Goal: Task Accomplishment & Management: Use online tool/utility

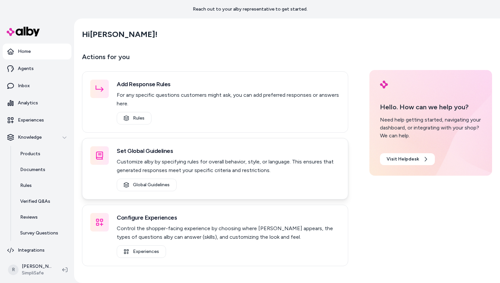
scroll to position [19, 0]
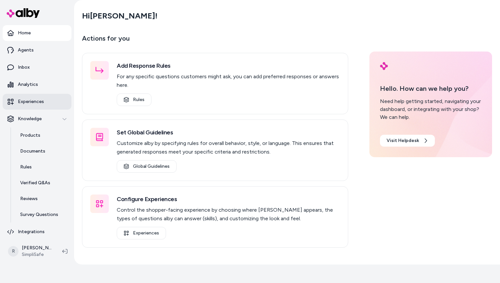
click at [30, 100] on p "Experiences" at bounding box center [31, 102] width 26 height 7
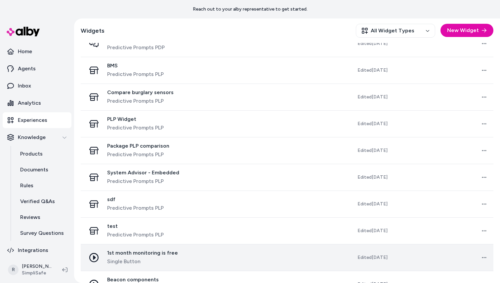
scroll to position [472, 0]
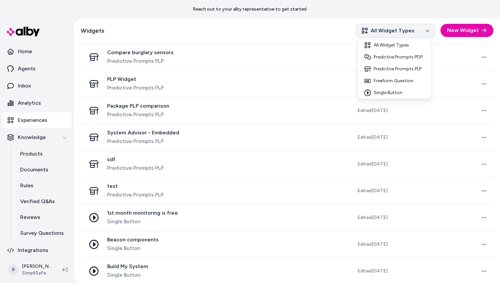
click at [400, 30] on html "Reach out to your alby representative to get started. Home Agents Inbox Analyti…" at bounding box center [250, 141] width 500 height 283
click at [389, 92] on div "Single Button" at bounding box center [394, 93] width 71 height 12
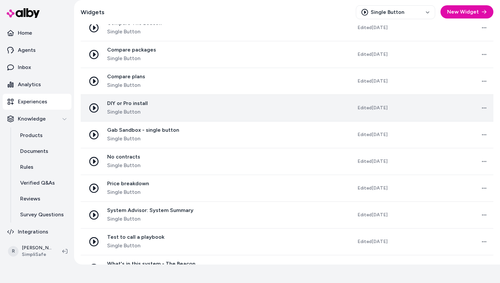
scroll to position [338, 0]
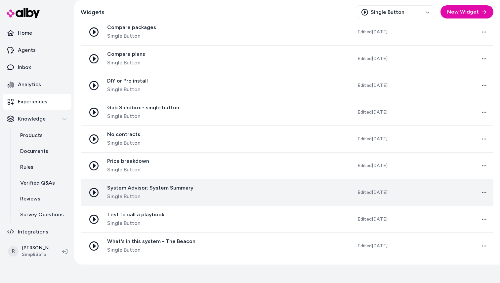
click at [180, 196] on span "Single Button" at bounding box center [150, 197] width 86 height 8
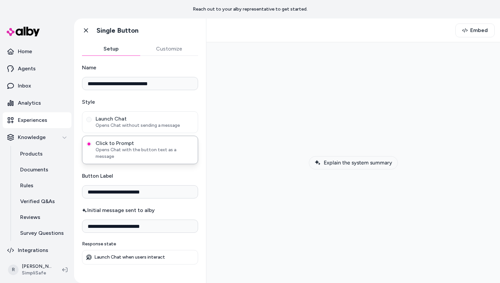
click at [374, 166] on button "Explain the system summary" at bounding box center [353, 162] width 89 height 13
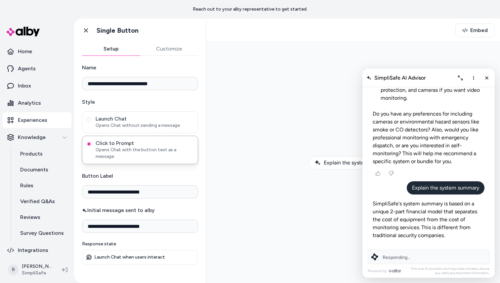
scroll to position [510, 0]
click at [473, 77] on icon "More options" at bounding box center [473, 78] width 1 height 4
click at [452, 91] on span "Clear conversation" at bounding box center [449, 92] width 39 height 6
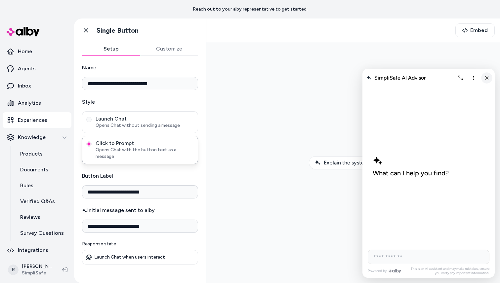
click at [487, 77] on line "Close chat" at bounding box center [486, 77] width 3 height 3
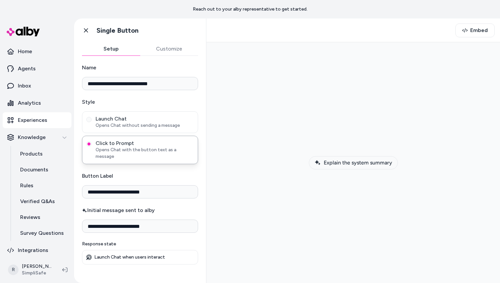
click at [361, 164] on span "Explain the system summary" at bounding box center [358, 163] width 68 height 6
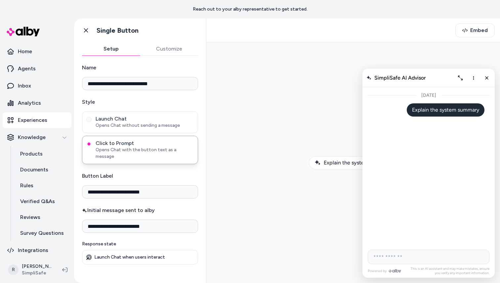
click at [427, 169] on div "[DATE]" at bounding box center [428, 166] width 132 height 159
click at [438, 112] on p "Explain the system summary" at bounding box center [445, 113] width 67 height 20
click at [486, 78] on icon "Close chat" at bounding box center [487, 78] width 6 height 6
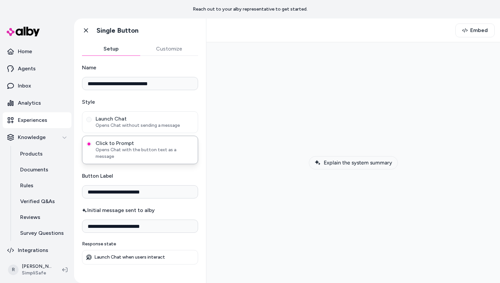
click at [344, 164] on span "Explain the system summary" at bounding box center [358, 163] width 68 height 6
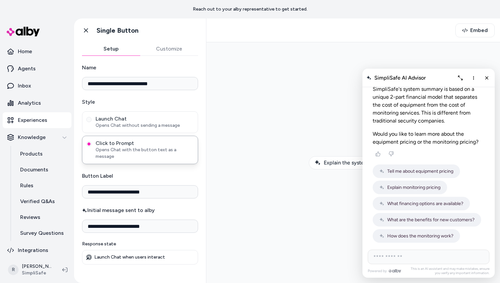
scroll to position [78, 0]
click at [434, 170] on span "Tell me about equipment pricing" at bounding box center [420, 171] width 66 height 6
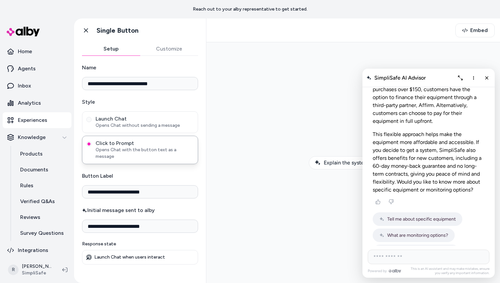
scroll to position [184, 0]
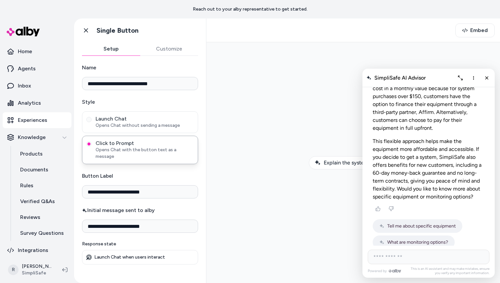
drag, startPoint x: 402, startPoint y: 149, endPoint x: 460, endPoint y: 167, distance: 61.3
click at [460, 167] on p "This flexible approach helps make the equipment more affordable and accessible.…" at bounding box center [429, 169] width 112 height 63
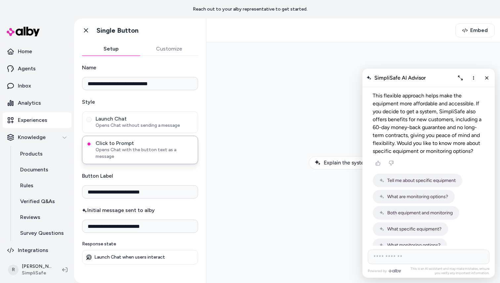
scroll to position [231, 0]
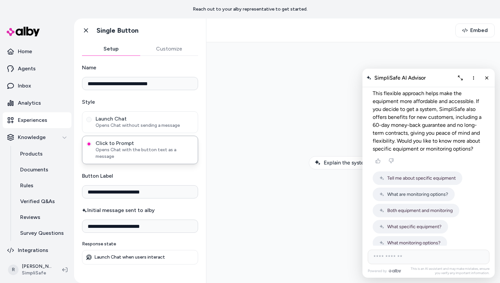
click at [421, 192] on span "What are monitoring options?" at bounding box center [417, 195] width 61 height 6
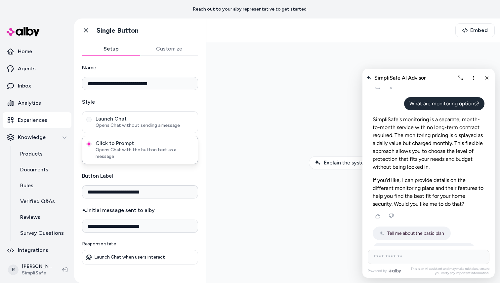
scroll to position [294, 0]
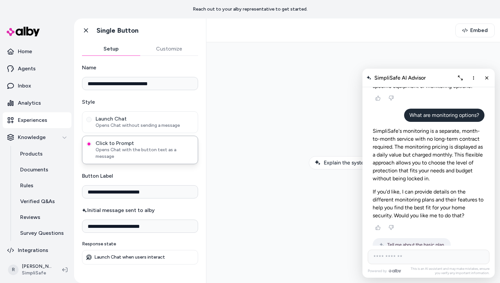
drag, startPoint x: 430, startPoint y: 126, endPoint x: 458, endPoint y: 166, distance: 48.6
click at [458, 166] on p "SimpliSafe's monitoring is a separate, month-to-month service with no long-term…" at bounding box center [429, 155] width 112 height 56
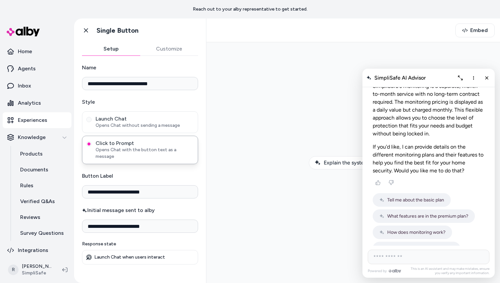
scroll to position [353, 0]
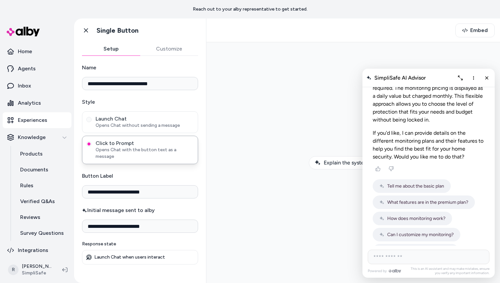
click at [411, 244] on button "What is the cancellation policy?" at bounding box center [416, 251] width 86 height 14
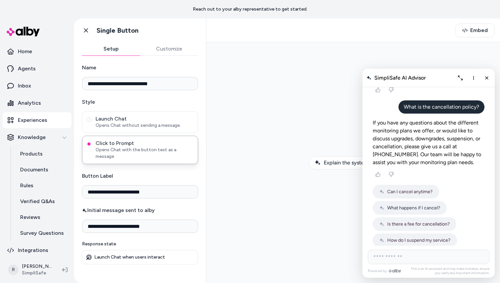
scroll to position [438, 0]
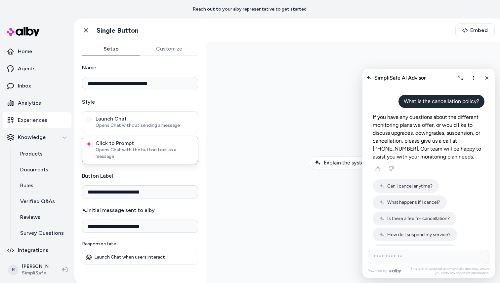
drag, startPoint x: 461, startPoint y: 226, endPoint x: 367, endPoint y: 102, distance: 155.5
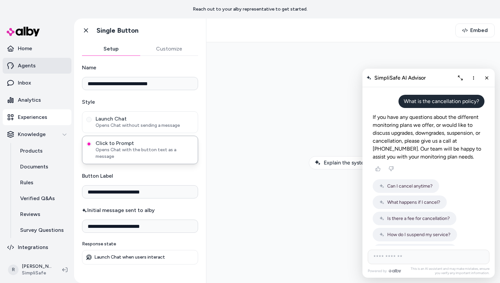
click at [24, 60] on link "Agents" at bounding box center [37, 66] width 69 height 16
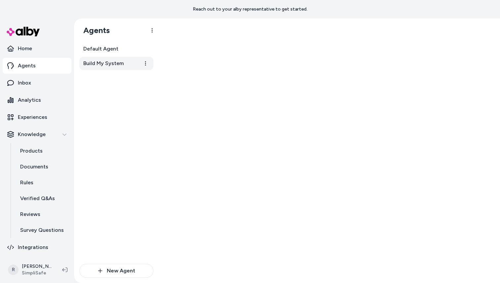
click at [97, 62] on span "Build My System" at bounding box center [103, 64] width 40 height 8
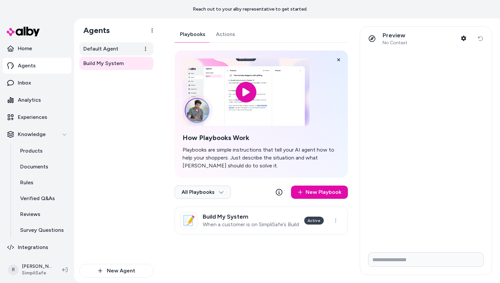
click at [108, 49] on span "Default Agent" at bounding box center [100, 49] width 35 height 8
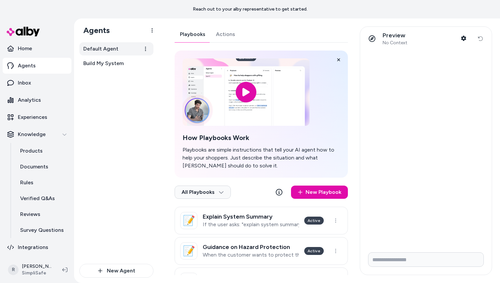
click at [114, 50] on span "Default Agent" at bounding box center [100, 49] width 35 height 8
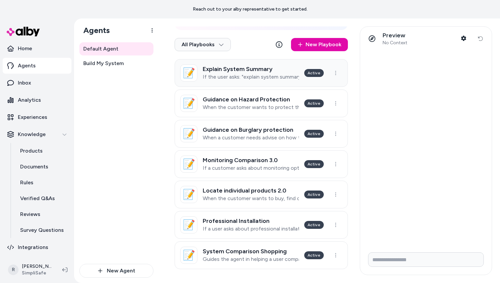
scroll to position [150, 0]
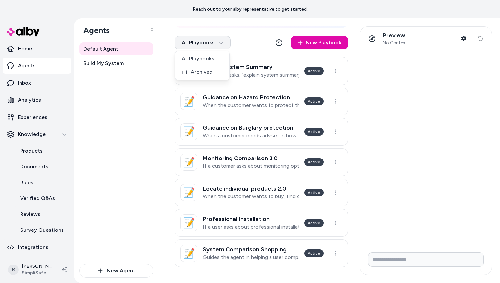
click at [221, 43] on html "Reach out to your alby representative to get started. Home Agents Inbox Analyti…" at bounding box center [250, 141] width 500 height 283
click at [208, 74] on div "Archived" at bounding box center [202, 71] width 52 height 13
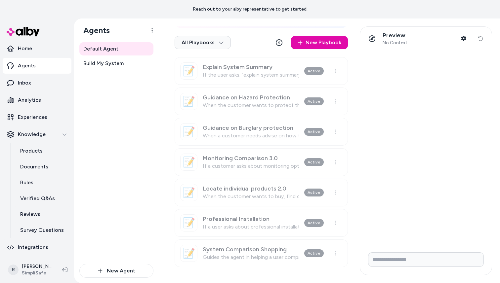
scroll to position [119, 0]
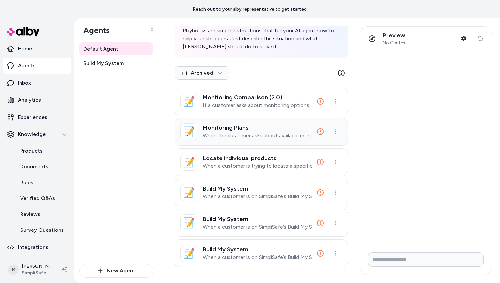
click at [241, 133] on p "When the customer asks about available monitoring plans or which plan is right …" at bounding box center [257, 136] width 109 height 7
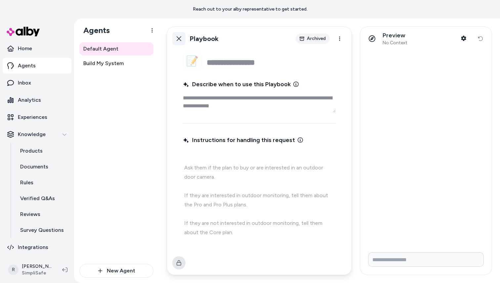
click at [178, 39] on icon at bounding box center [178, 38] width 5 height 5
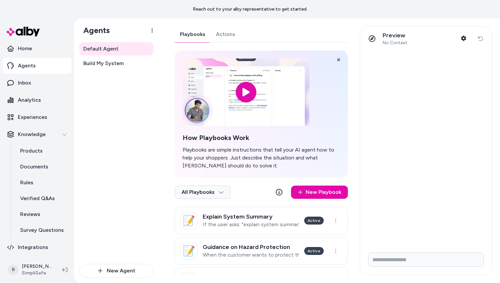
click at [223, 33] on link "Actions" at bounding box center [226, 34] width 30 height 16
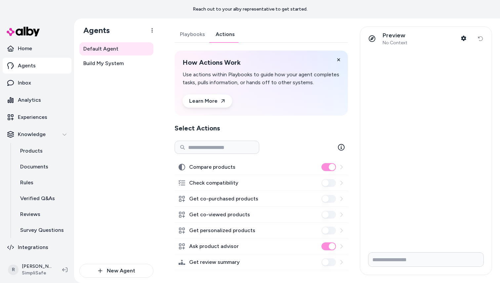
click at [199, 36] on link "Playbooks" at bounding box center [193, 34] width 36 height 16
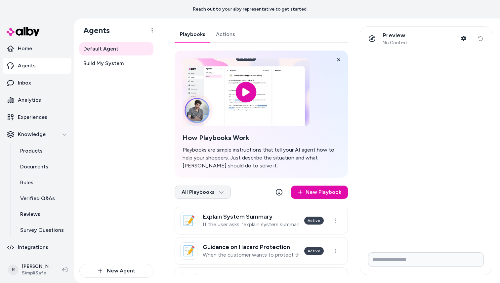
click at [216, 193] on html "Reach out to your alby representative to get started. Home Agents Inbox Analyti…" at bounding box center [250, 141] width 500 height 283
click at [202, 222] on div "Archived" at bounding box center [202, 221] width 52 height 13
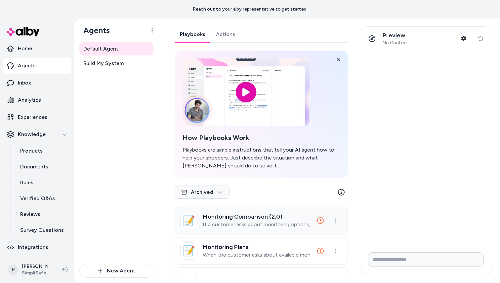
click at [266, 226] on p "If a customer asks about monitoring options, monitoring plans, or monitoring pr…" at bounding box center [257, 225] width 109 height 7
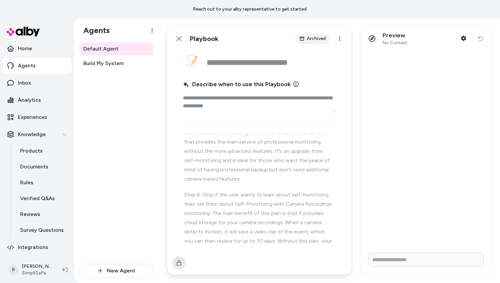
scroll to position [419, 0]
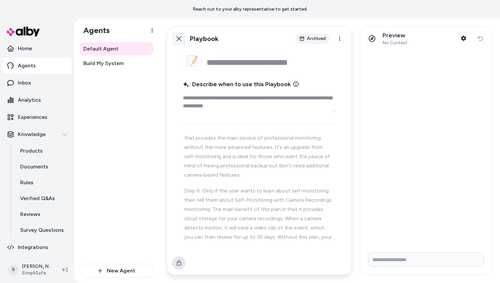
click at [181, 39] on icon at bounding box center [178, 38] width 5 height 5
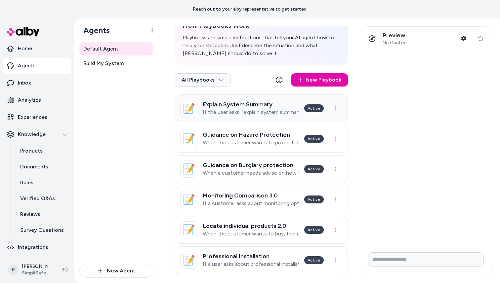
scroll to position [113, 0]
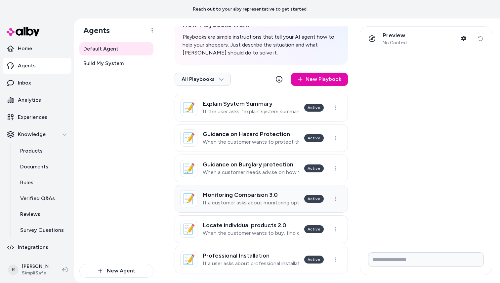
click at [243, 198] on div "Monitoring Comparison 3.0 If a customer asks about monitoring options, monitori…" at bounding box center [251, 199] width 96 height 15
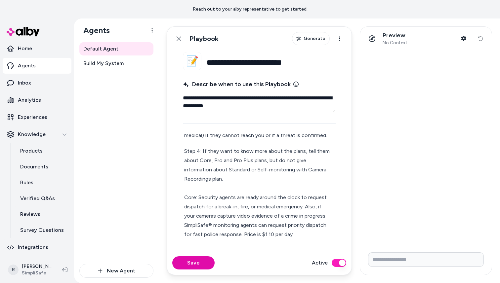
scroll to position [148, 0]
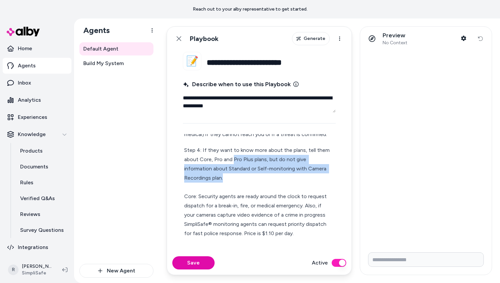
drag, startPoint x: 232, startPoint y: 160, endPoint x: 321, endPoint y: 179, distance: 91.1
click at [321, 179] on p "Step 4: If they want to know more about the plans, tell them about Core, Pro an…" at bounding box center [259, 192] width 150 height 93
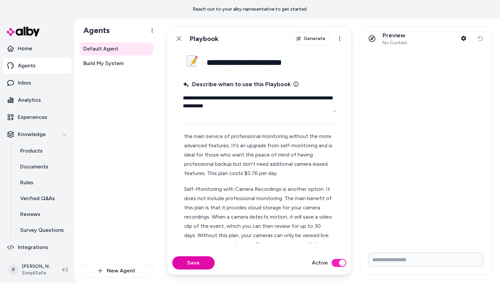
scroll to position [468, 0]
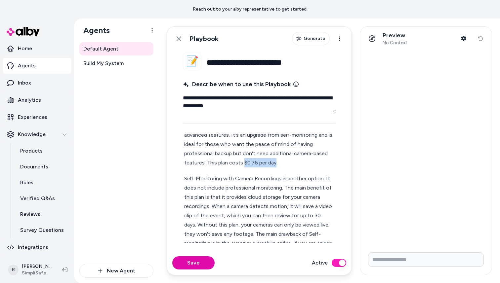
drag, startPoint x: 274, startPoint y: 163, endPoint x: 243, endPoint y: 163, distance: 31.1
click at [243, 163] on p "The Standard plan, is is a solid, no-frills option that provides the main servi…" at bounding box center [259, 140] width 150 height 56
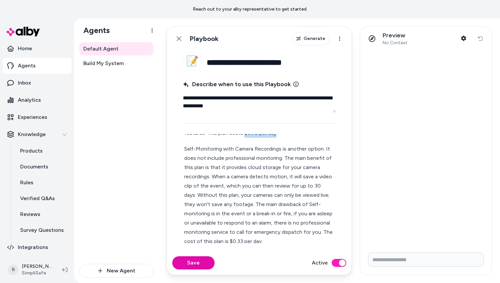
scroll to position [502, 0]
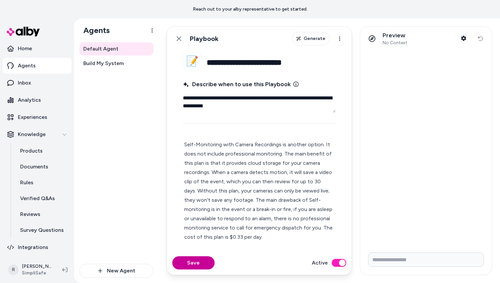
click at [198, 261] on button "Save" at bounding box center [193, 263] width 42 height 13
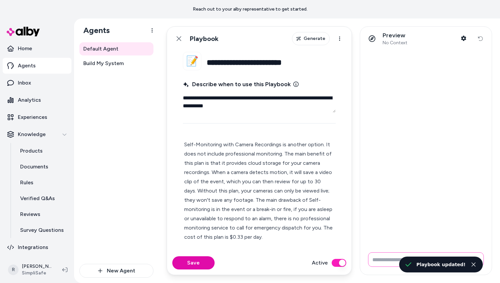
click at [382, 262] on input "Write your prompt here" at bounding box center [426, 260] width 116 height 15
type textarea "*"
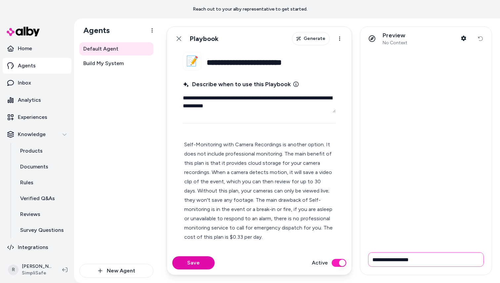
type input "**********"
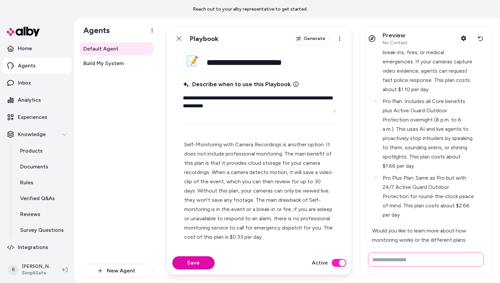
scroll to position [208, 0]
click at [395, 263] on input "Write your prompt here" at bounding box center [426, 260] width 116 height 15
type input "**********"
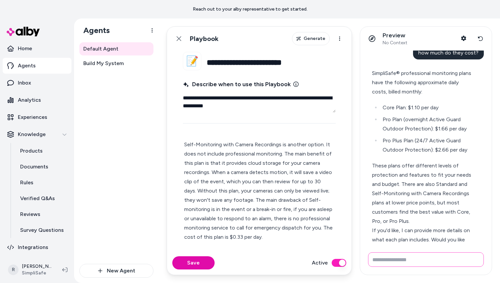
scroll to position [445, 0]
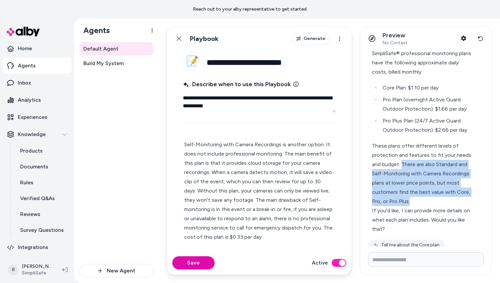
drag, startPoint x: 402, startPoint y: 146, endPoint x: 437, endPoint y: 179, distance: 47.5
click at [437, 179] on div "These plans offer different levels of protection and features to fit your needs…" at bounding box center [423, 174] width 102 height 65
click at [419, 148] on div "These plans offer different levels of protection and features to fit your needs…" at bounding box center [423, 174] width 102 height 65
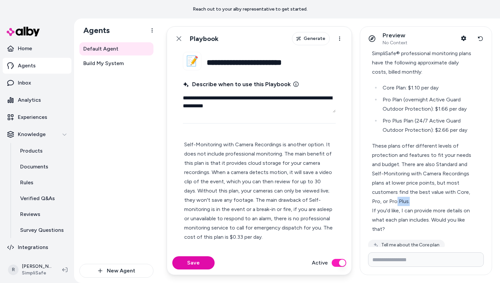
drag, startPoint x: 410, startPoint y: 181, endPoint x: 396, endPoint y: 180, distance: 13.6
click at [396, 180] on div "These plans offer different levels of protection and features to fit your needs…" at bounding box center [423, 174] width 102 height 65
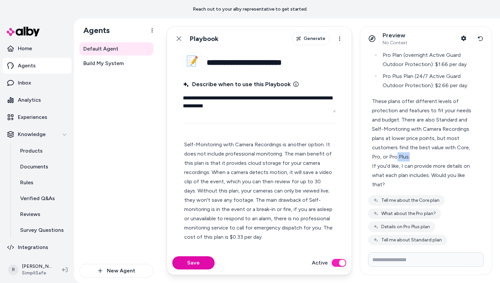
scroll to position [490, 0]
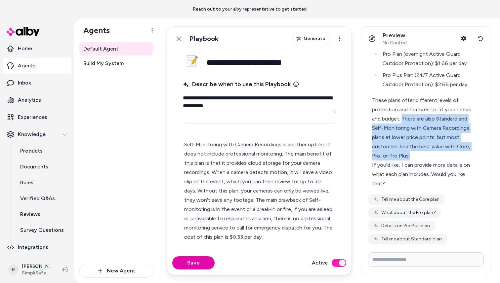
drag, startPoint x: 401, startPoint y: 100, endPoint x: 453, endPoint y: 138, distance: 64.5
click at [453, 138] on div "These plans offer different levels of protection and features to fit your needs…" at bounding box center [423, 128] width 102 height 65
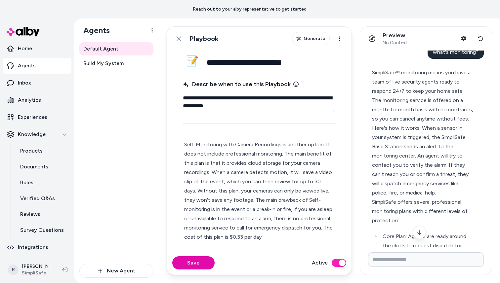
scroll to position [0, 0]
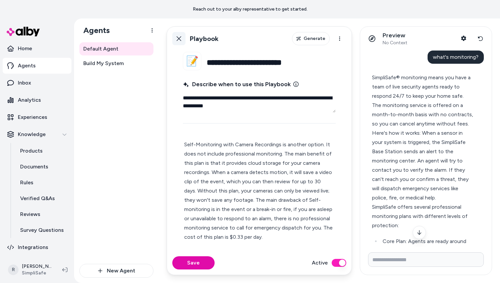
click at [178, 38] on icon at bounding box center [178, 38] width 5 height 5
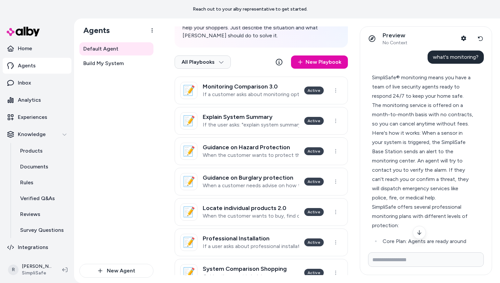
scroll to position [150, 0]
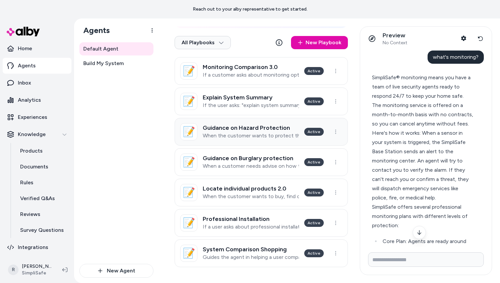
click at [253, 130] on h3 "Guidance on Hazard Protection" at bounding box center [251, 128] width 96 height 7
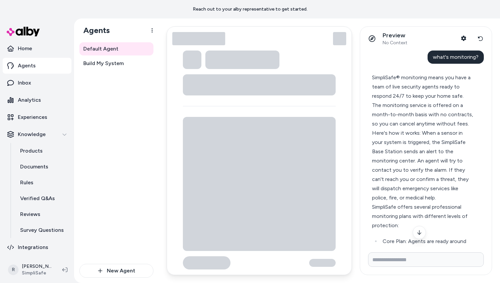
click at [273, 133] on html "Reach out to your alby representative to get started. Home Agents Inbox Analyti…" at bounding box center [250, 141] width 500 height 283
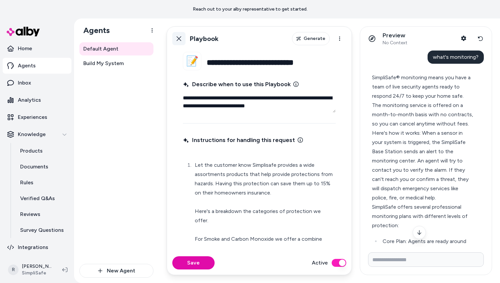
click at [180, 36] on icon at bounding box center [178, 38] width 5 height 5
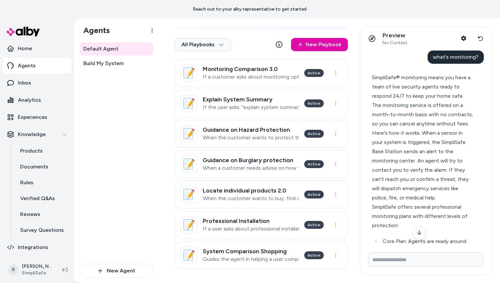
scroll to position [150, 0]
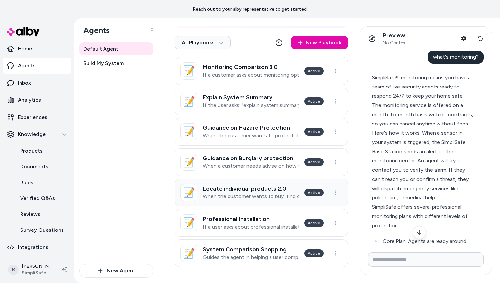
click at [252, 192] on div "Locate individual products 2.0 When the customer wants to buy, find or know mor…" at bounding box center [251, 192] width 96 height 15
type textarea "*"
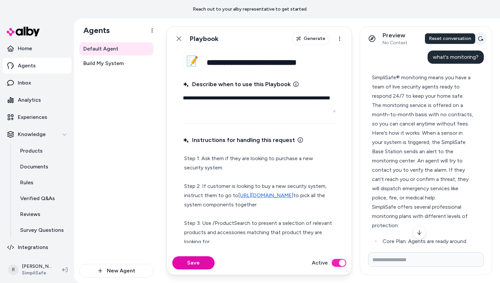
click at [478, 39] on icon at bounding box center [480, 38] width 5 height 5
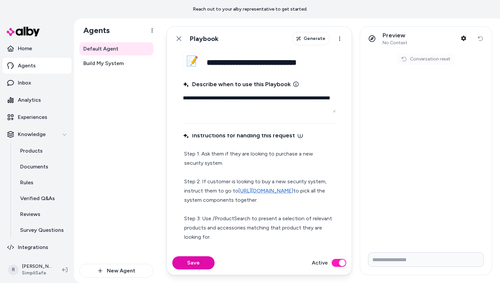
scroll to position [3, 0]
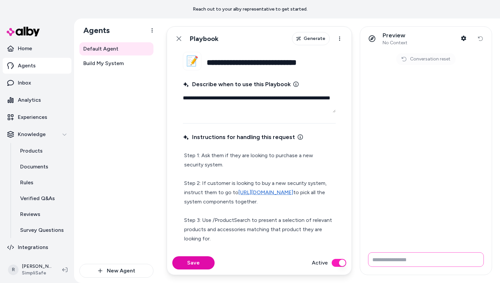
click at [405, 262] on input "Write your prompt here" at bounding box center [426, 260] width 116 height 15
type input "**********"
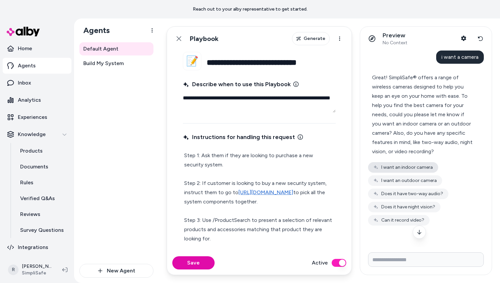
click at [422, 167] on button "I want an indoor camera" at bounding box center [403, 167] width 70 height 11
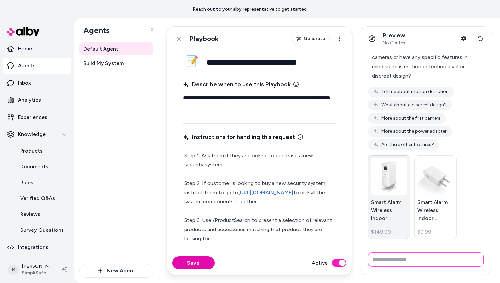
scroll to position [368, 0]
click at [177, 39] on icon at bounding box center [178, 38] width 5 height 5
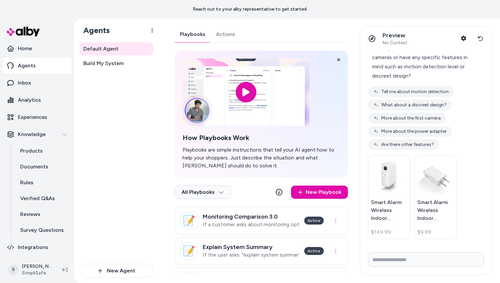
click at [226, 36] on link "Actions" at bounding box center [226, 34] width 30 height 16
click at [196, 33] on link "Playbooks" at bounding box center [193, 34] width 36 height 16
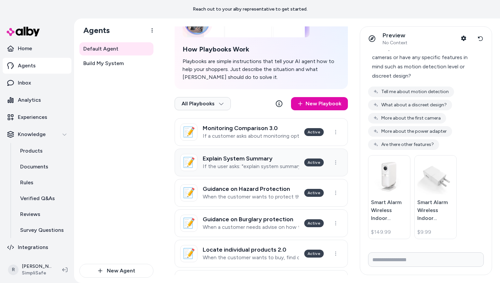
scroll to position [89, 0]
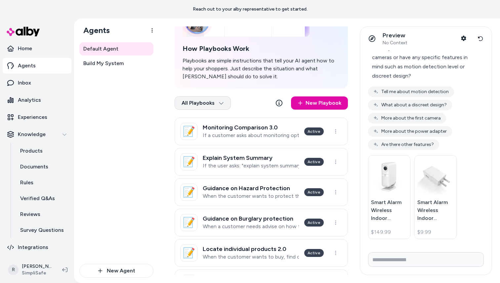
click at [216, 106] on html "Reach out to your alby representative to get started. Home Agents Inbox Analyti…" at bounding box center [250, 141] width 500 height 283
click at [199, 133] on div "Archived" at bounding box center [202, 132] width 52 height 13
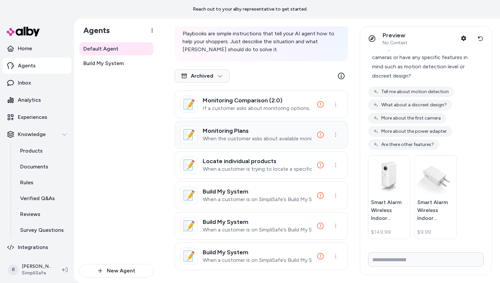
scroll to position [119, 0]
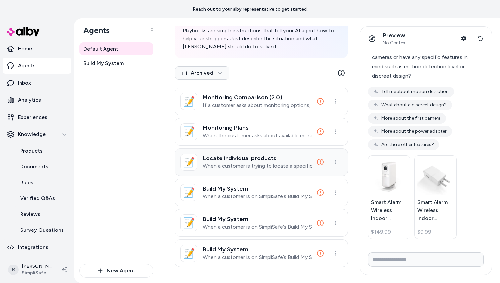
click at [253, 167] on p "When a customer is trying to locate a specific piece of hardware." at bounding box center [257, 166] width 109 height 7
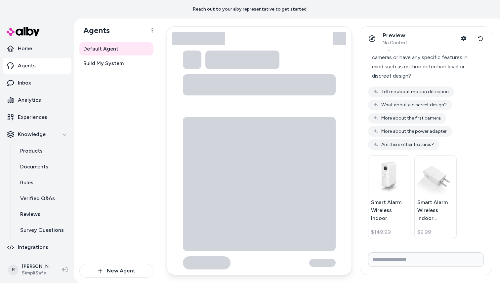
type textarea "*"
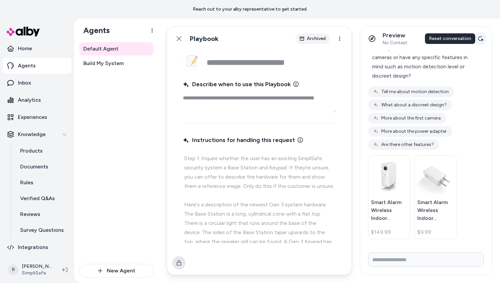
click at [479, 39] on icon at bounding box center [480, 38] width 5 height 5
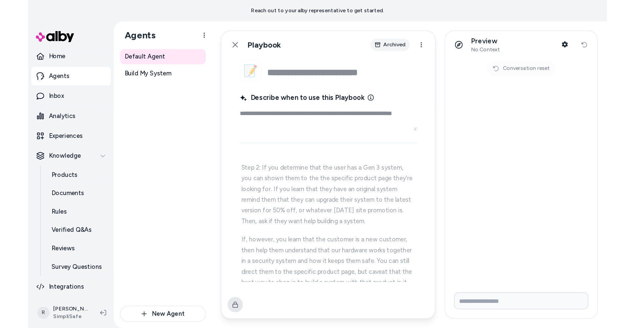
scroll to position [237, 0]
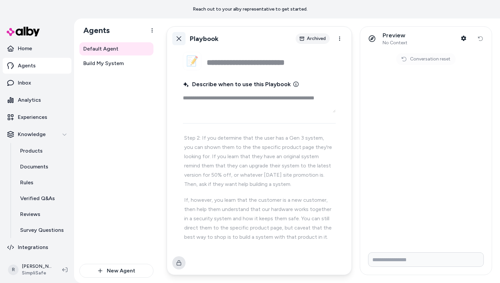
click at [180, 38] on icon at bounding box center [178, 38] width 5 height 5
